Goal: Transaction & Acquisition: Purchase product/service

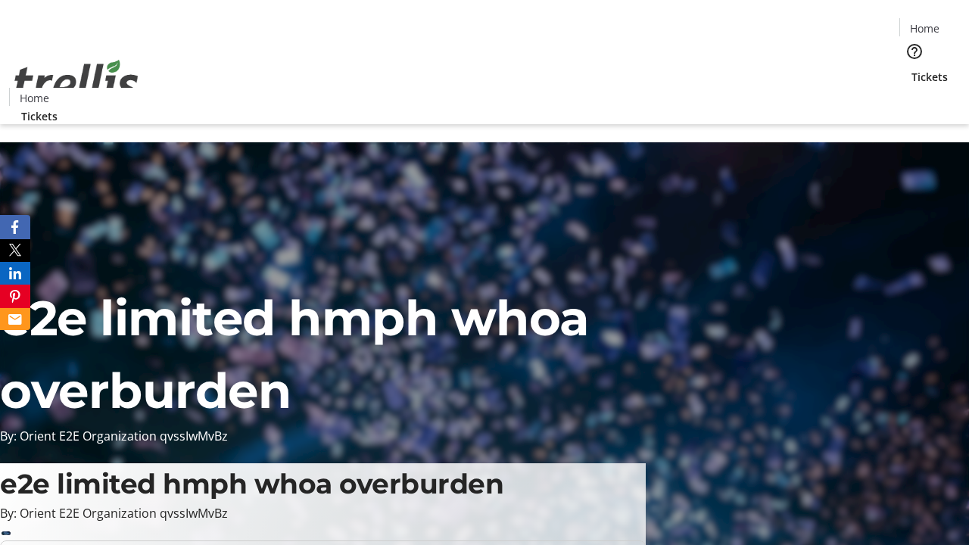
click at [925, 23] on span "Sign Up" at bounding box center [932, 21] width 44 height 18
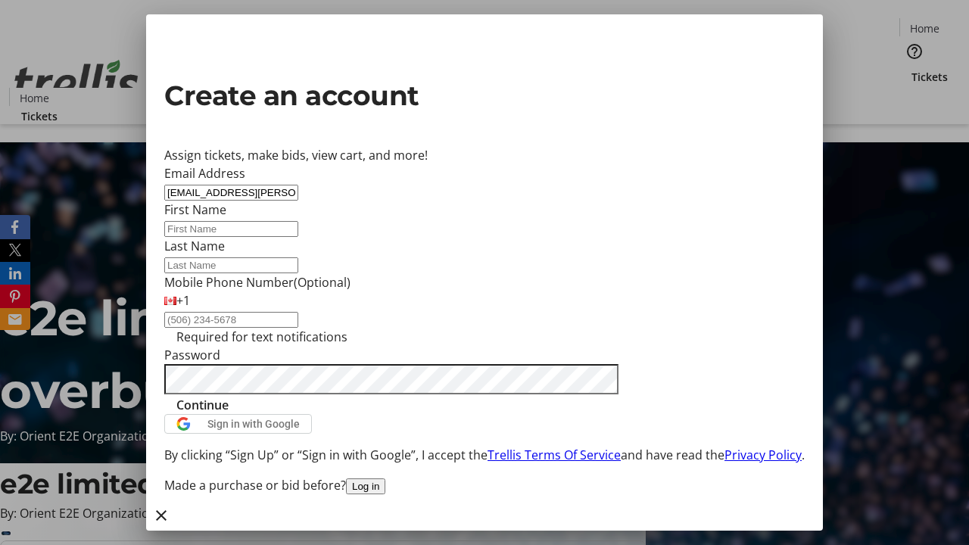
type input "[EMAIL_ADDRESS][PERSON_NAME][DOMAIN_NAME]"
type input "Maddison"
type input "[PERSON_NAME]"
click at [229, 414] on span "Continue" at bounding box center [202, 405] width 52 height 18
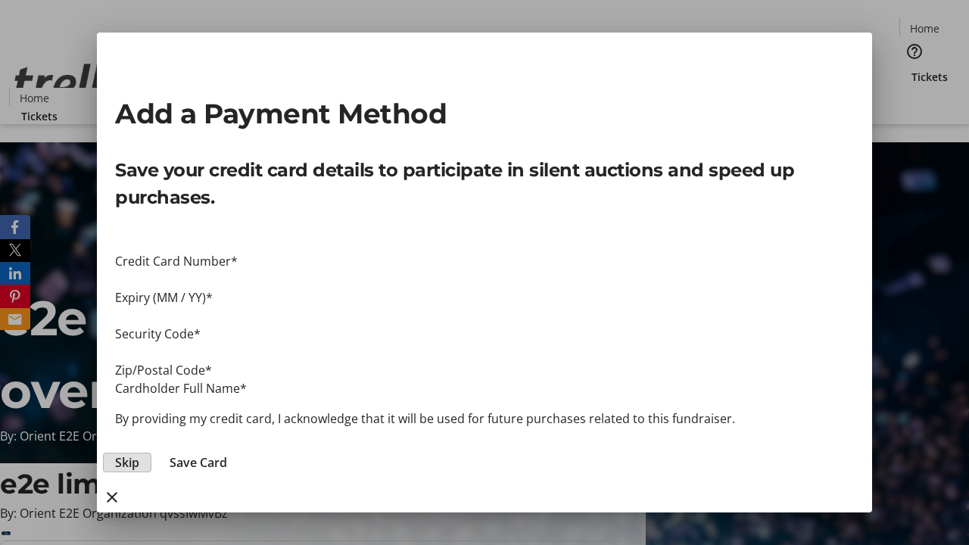
click at [139, 453] on span "Skip" at bounding box center [127, 462] width 24 height 18
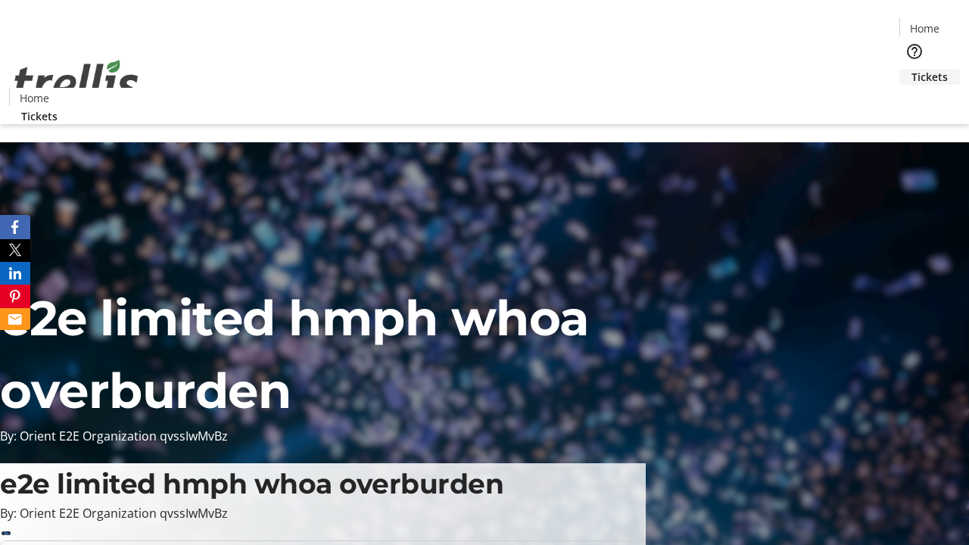
click at [911, 69] on span "Tickets" at bounding box center [929, 77] width 36 height 16
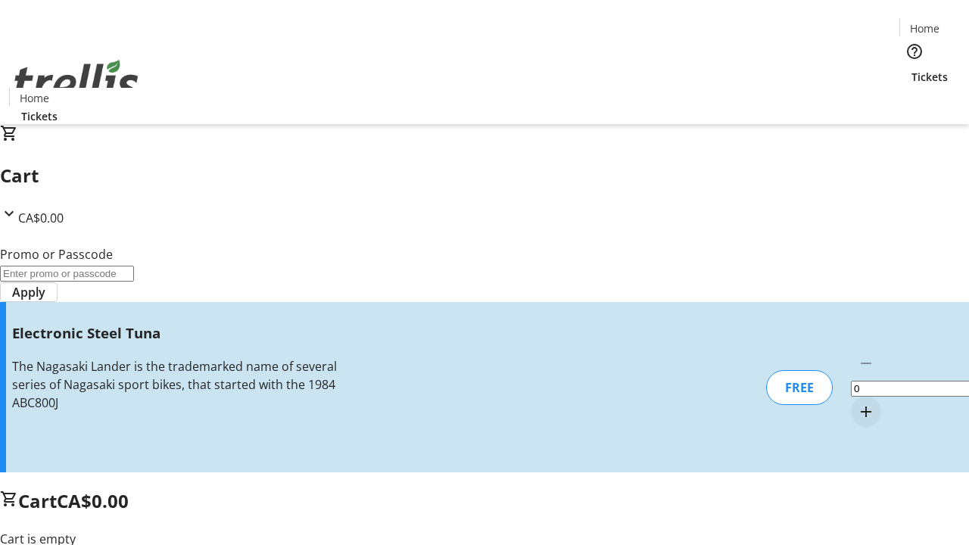
click at [857, 403] on mat-icon "Increment by one" at bounding box center [866, 412] width 18 height 18
type input "1"
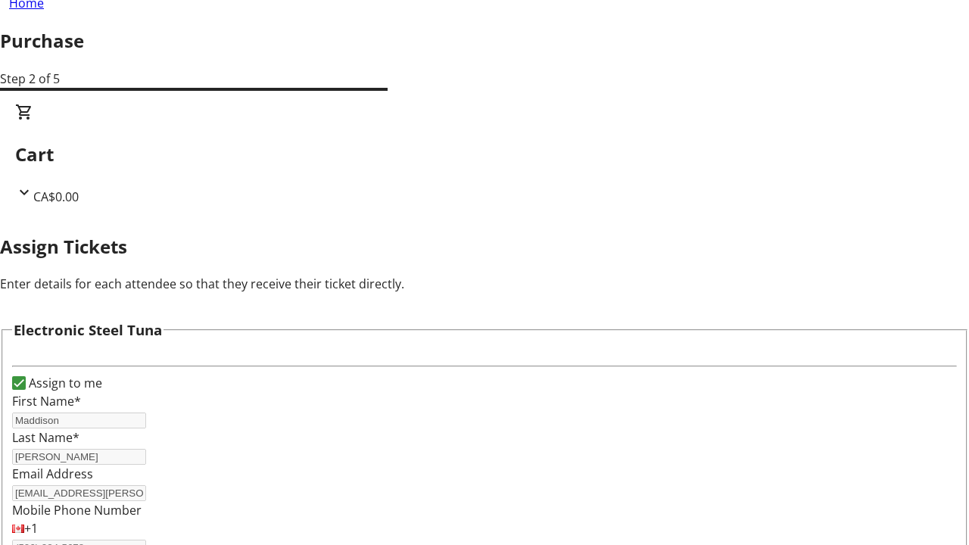
scroll to position [92, 0]
